Goal: Check status: Check status

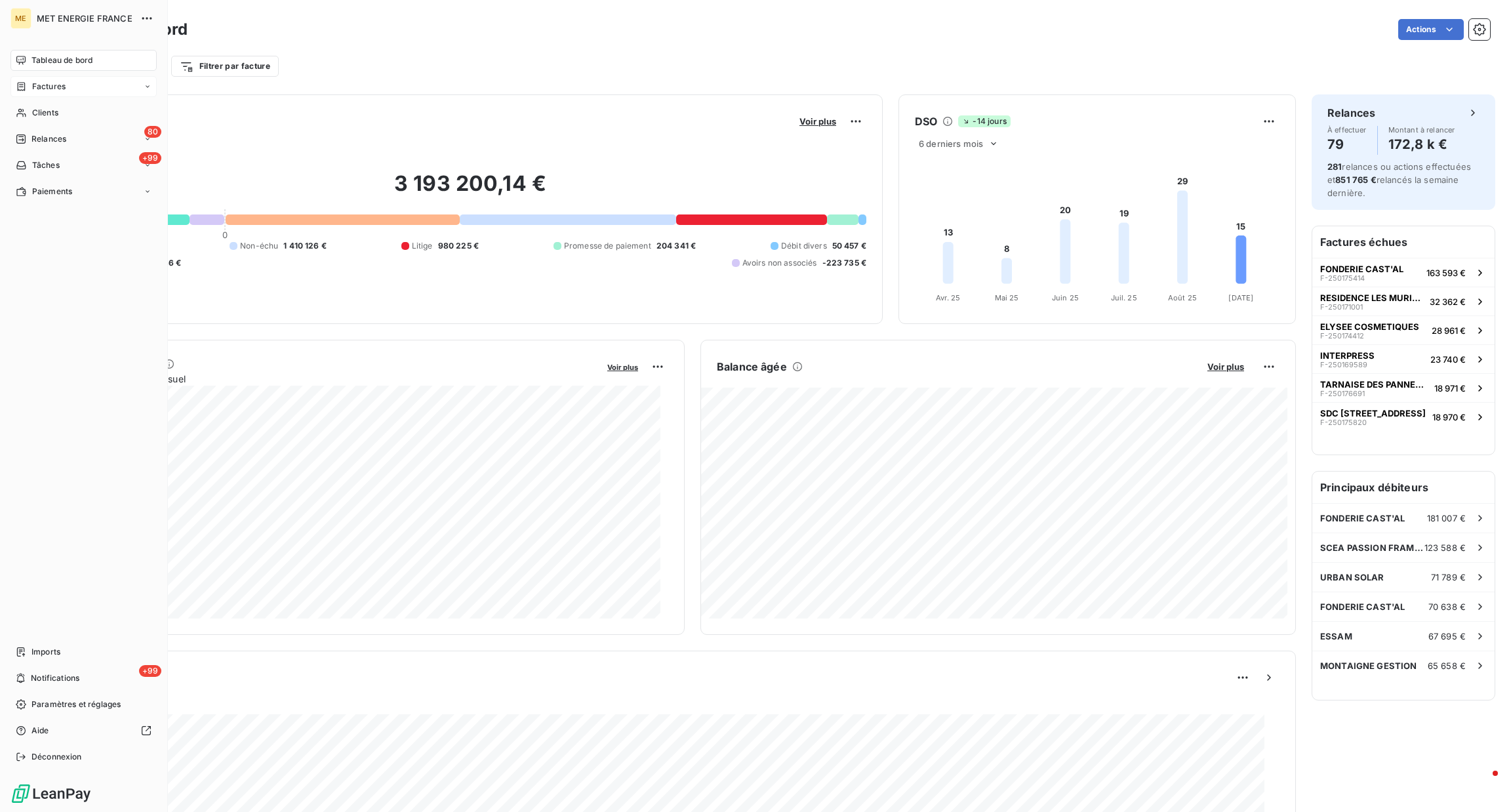
click at [62, 88] on span "Factures" at bounding box center [49, 86] width 34 height 11
click at [80, 122] on div "Factures" at bounding box center [92, 113] width 131 height 21
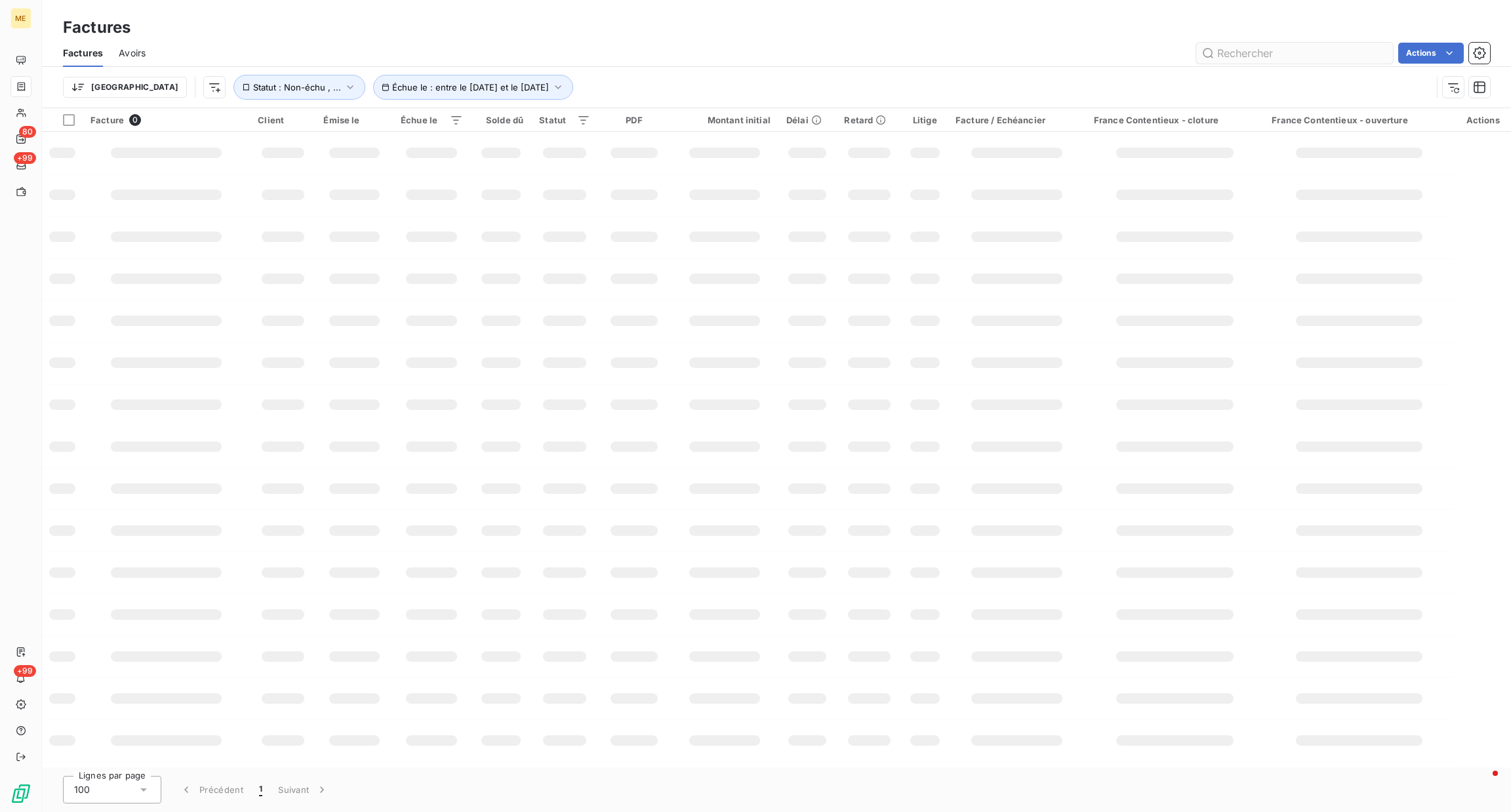
click at [1272, 57] on input "text" at bounding box center [1294, 53] width 197 height 21
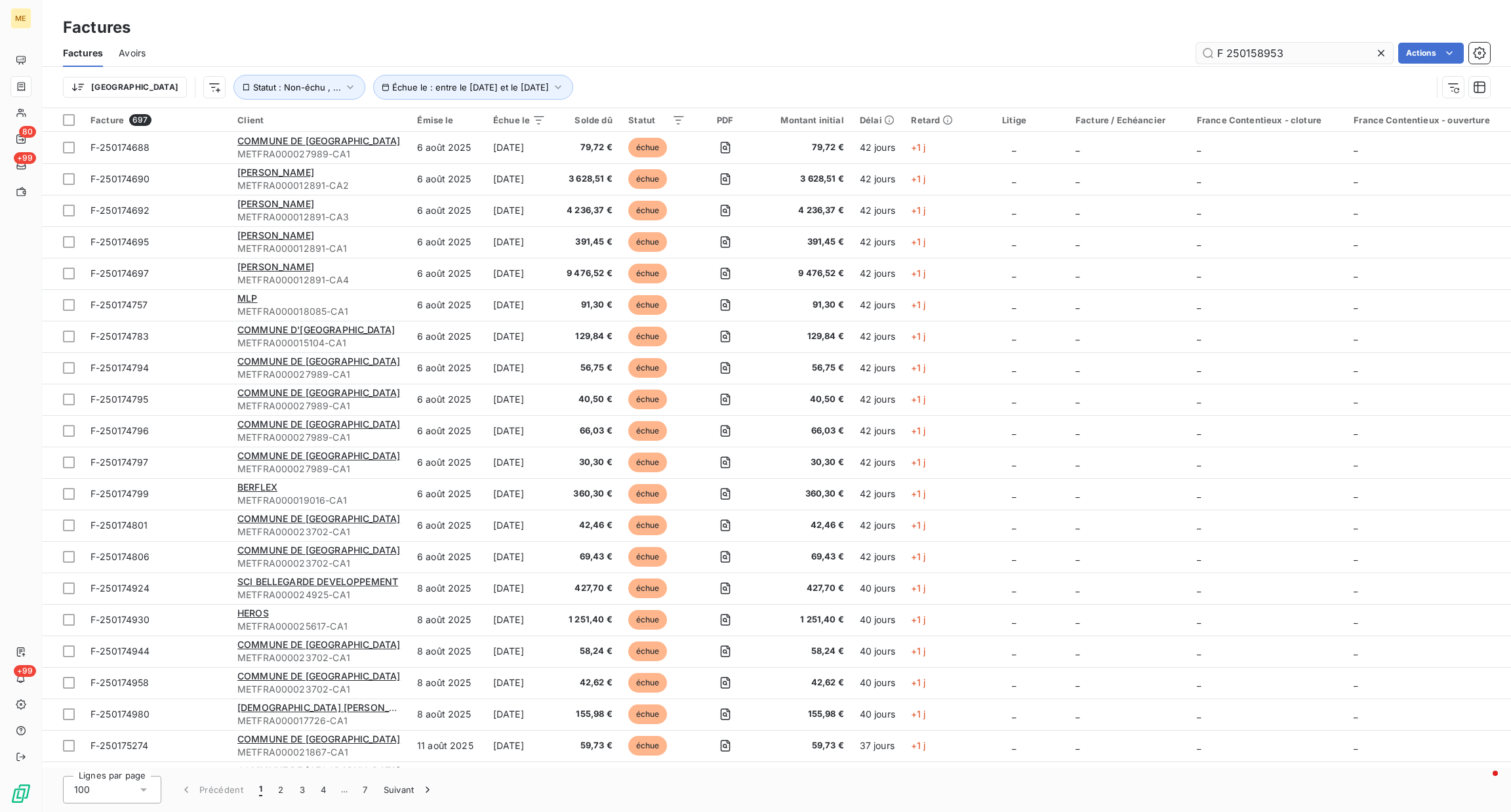
click at [1272, 57] on input "F 250158953" at bounding box center [1294, 53] width 197 height 21
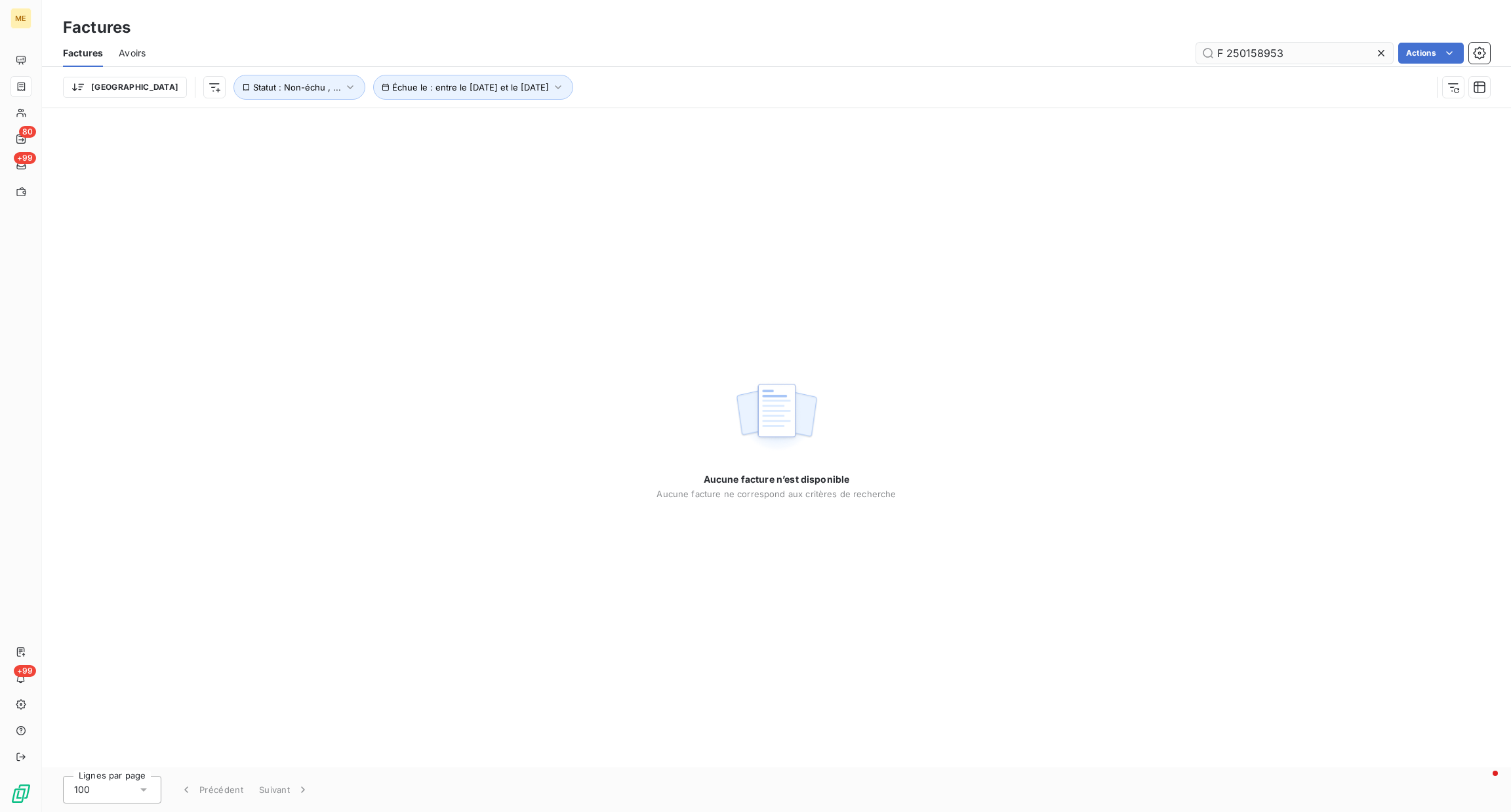
click at [1227, 56] on input "F 250158953" at bounding box center [1294, 53] width 197 height 21
type input "F-250158953"
click at [234, 96] on button "Statut : Non-échu , ..." at bounding box center [299, 87] width 131 height 25
click at [228, 168] on button "Supprimer le filtre" at bounding box center [339, 157] width 347 height 29
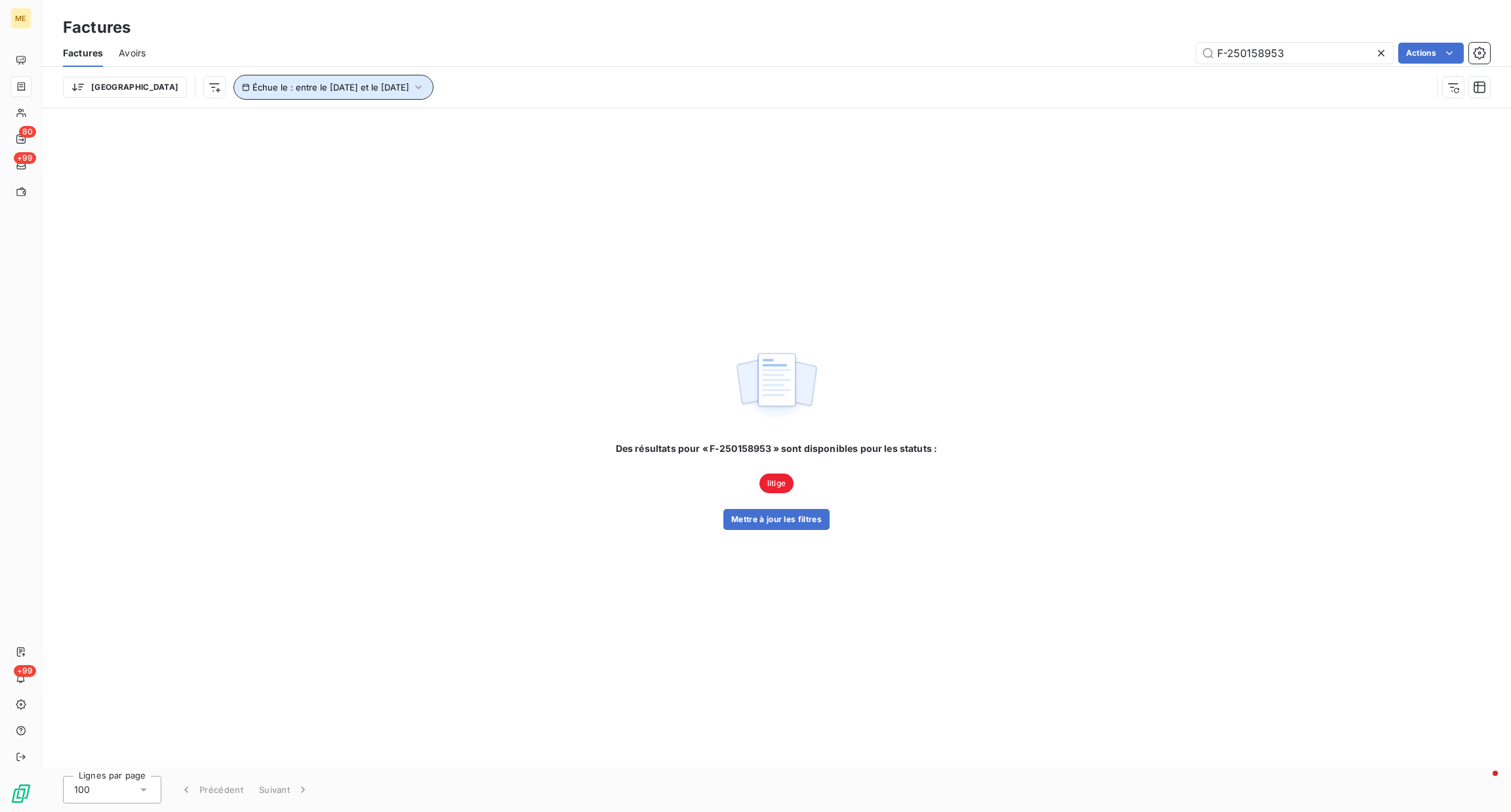
click at [357, 84] on span "Échue le : entre le [DATE] et le [DATE]" at bounding box center [331, 87] width 157 height 11
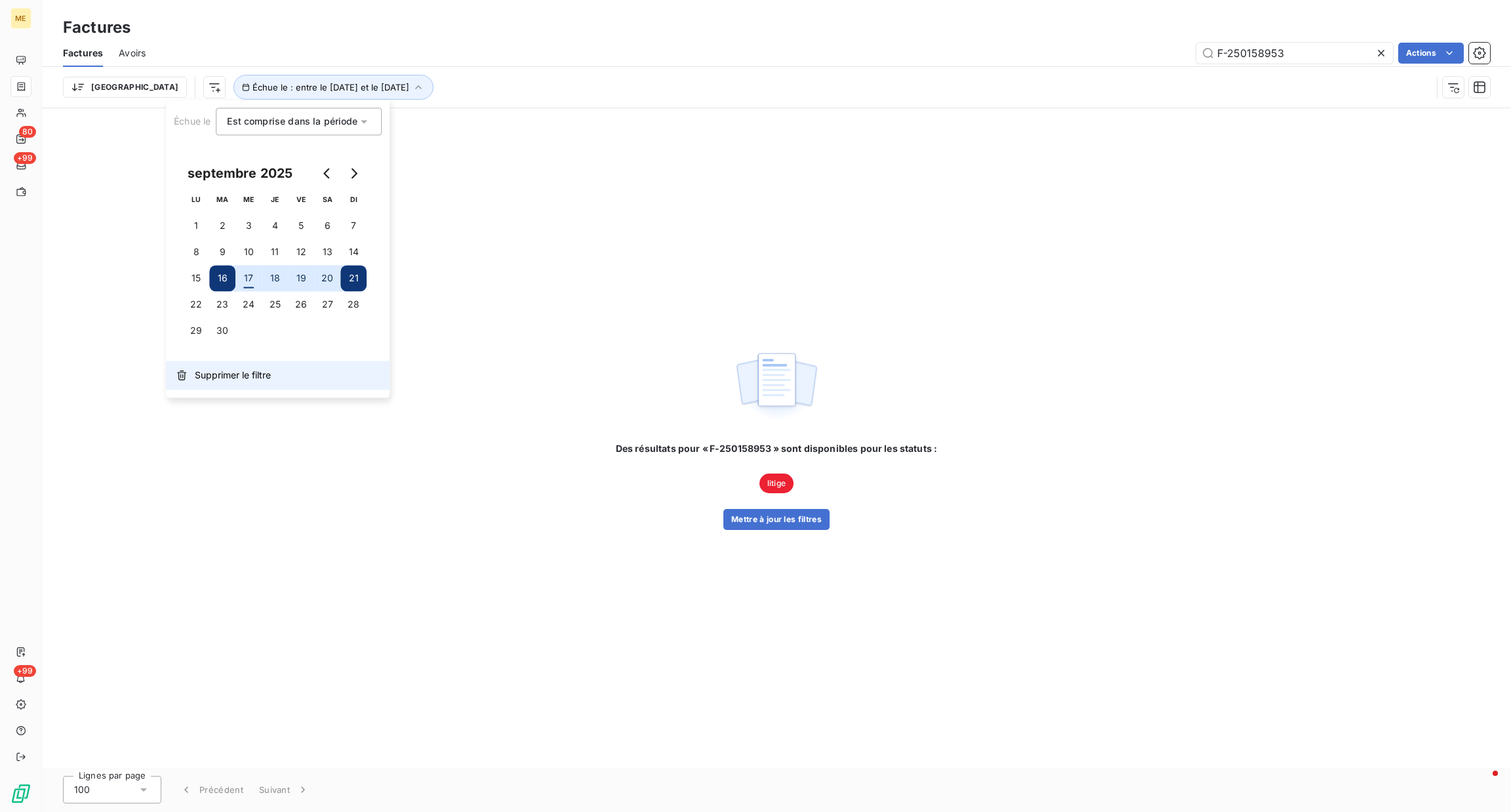
click at [214, 372] on span "Supprimer le filtre" at bounding box center [233, 375] width 76 height 13
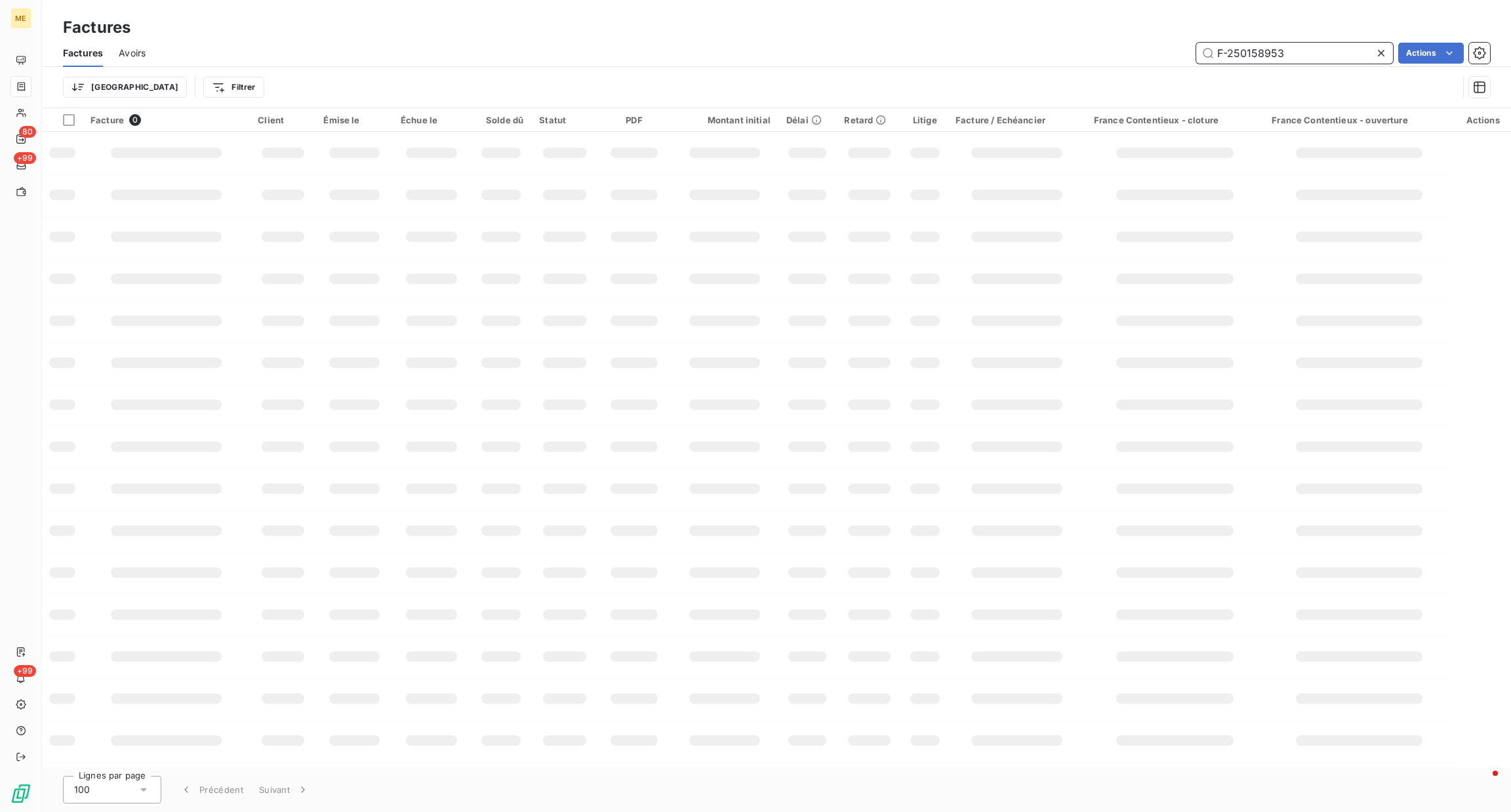
click at [1316, 52] on input "F-250158953" at bounding box center [1294, 53] width 197 height 21
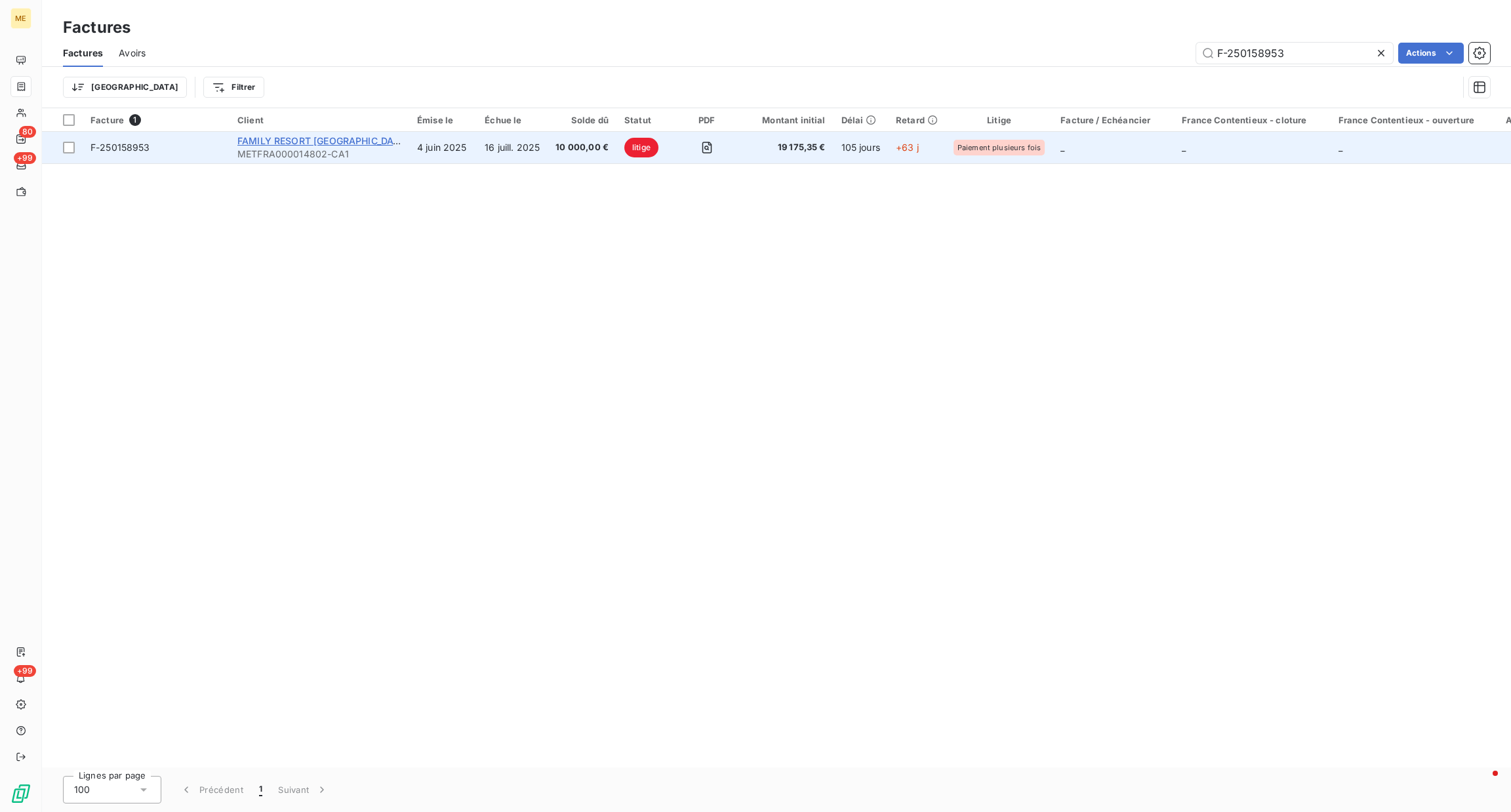
click at [336, 142] on span "FAMILY RESORT [GEOGRAPHIC_DATA]" at bounding box center [323, 140] width 171 height 11
